Goal: Communication & Community: Answer question/provide support

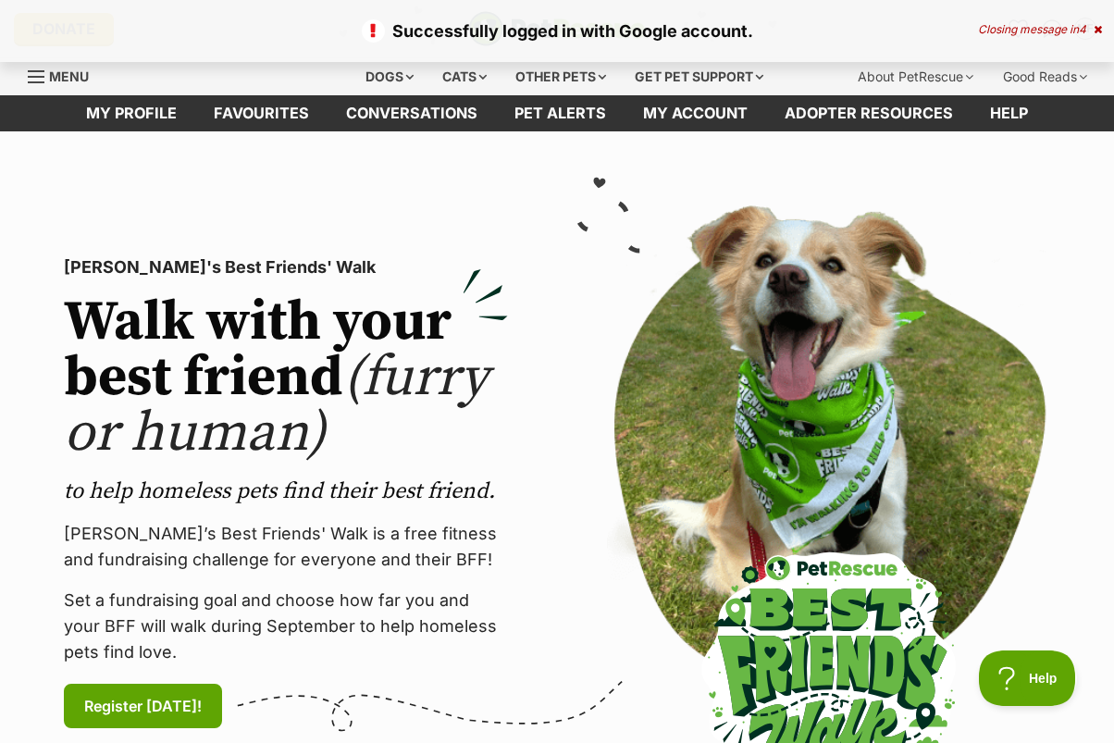
click at [1099, 28] on icon at bounding box center [1098, 29] width 8 height 11
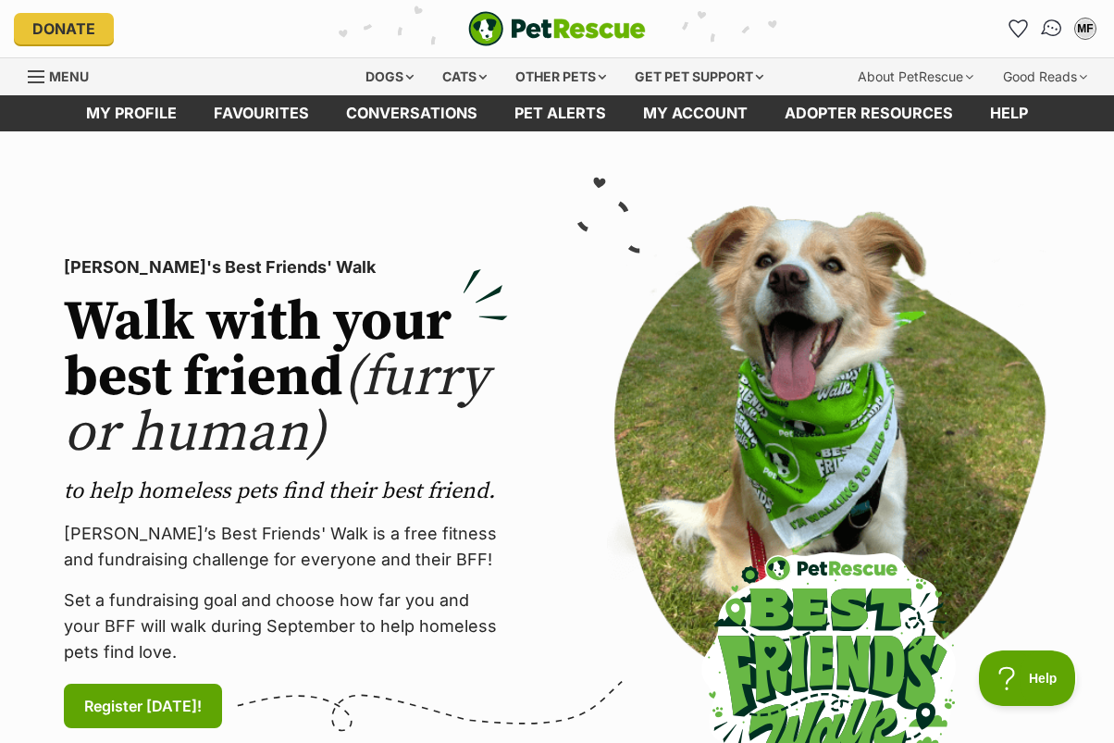
click at [1043, 29] on img "Conversations" at bounding box center [1052, 29] width 25 height 24
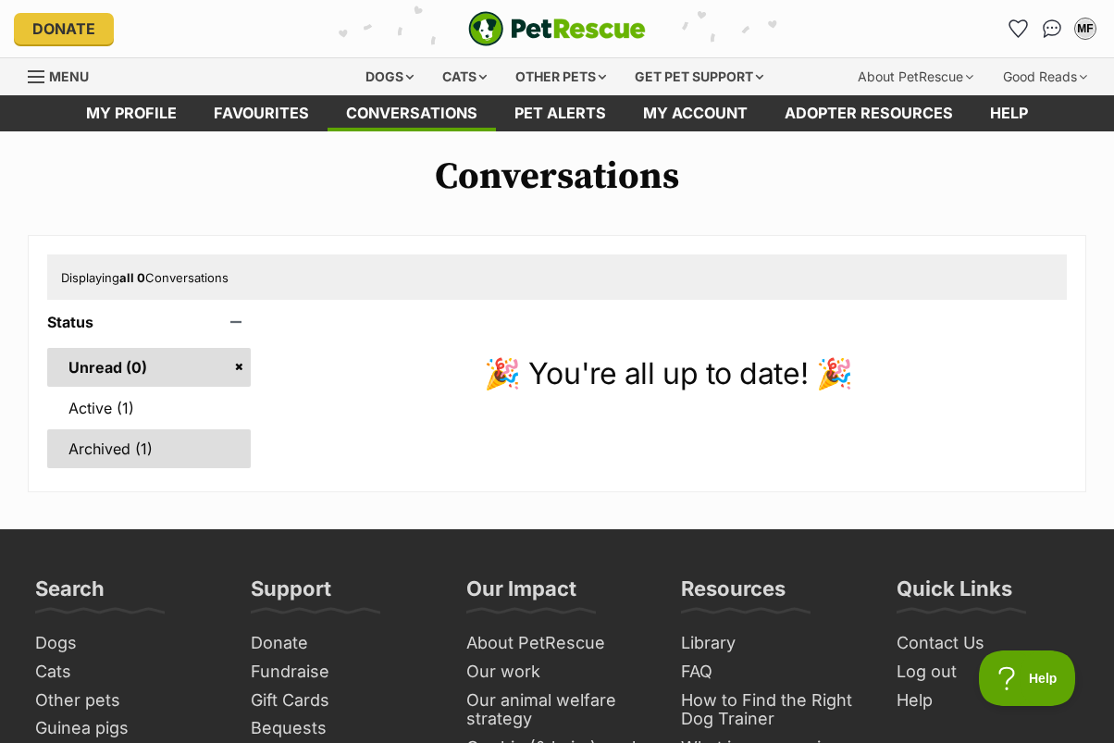
click at [103, 441] on link "Archived (1)" at bounding box center [149, 448] width 204 height 39
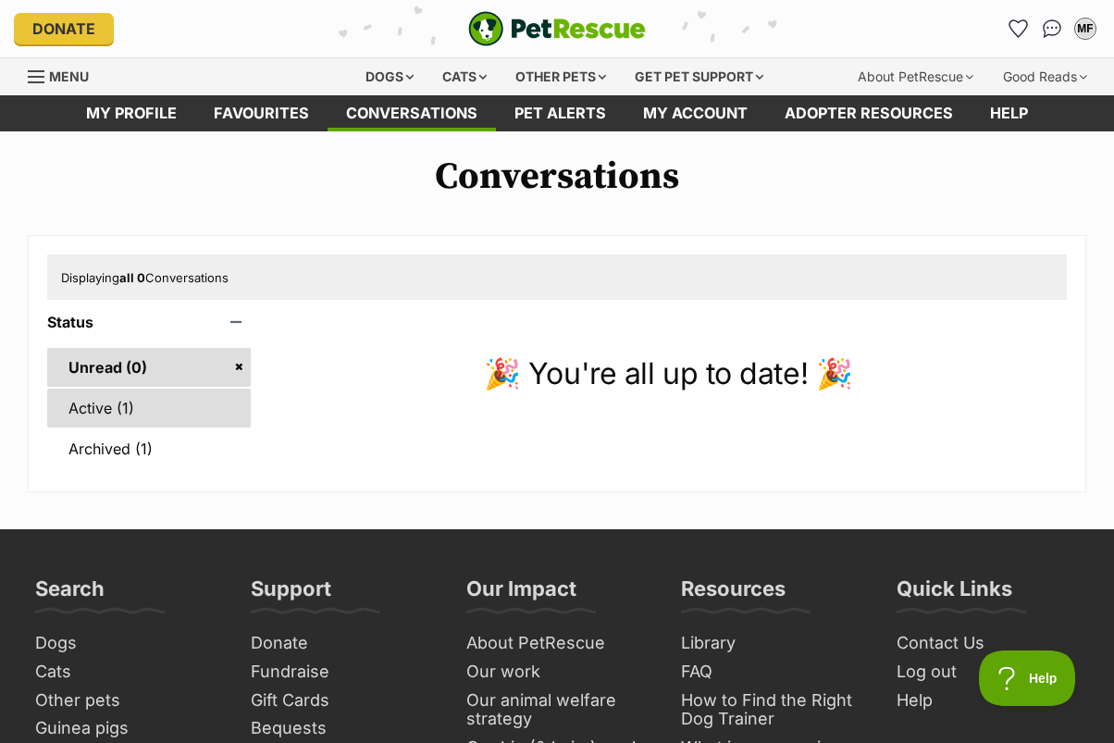
click at [112, 416] on link "Active (1)" at bounding box center [149, 408] width 204 height 39
click at [108, 410] on link "Active (1)" at bounding box center [149, 408] width 204 height 39
